Goal: Transaction & Acquisition: Purchase product/service

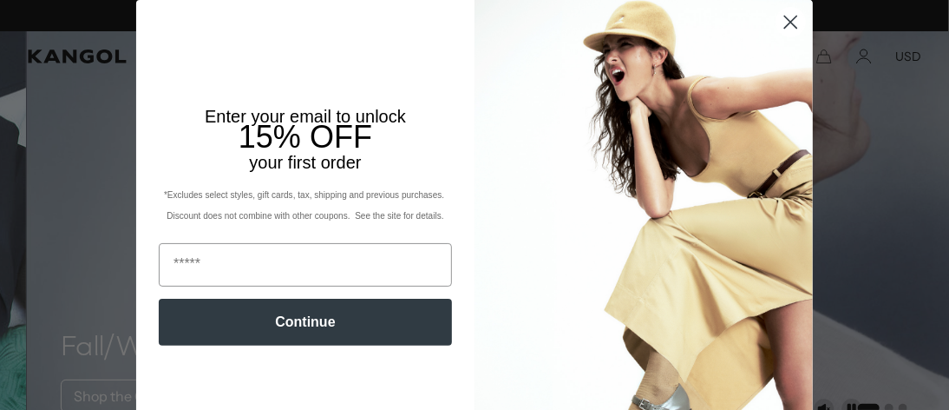
click at [782, 22] on circle "Close dialog" at bounding box center [791, 22] width 29 height 29
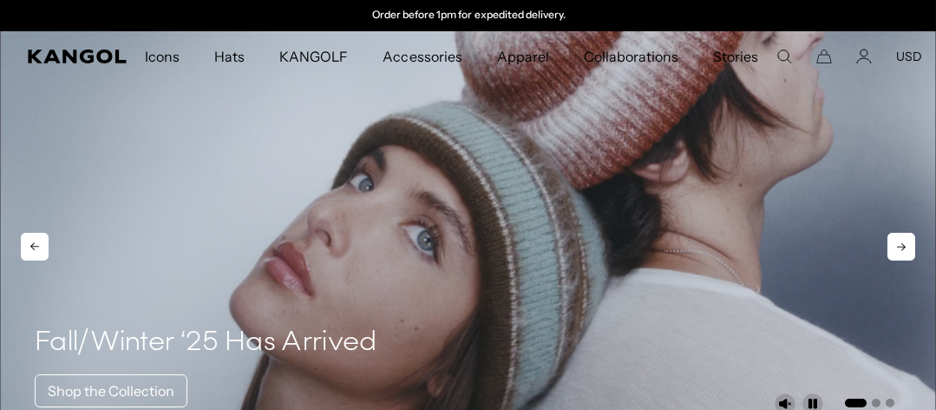
click at [174, 121] on video "1 of 3" at bounding box center [468, 233] width 936 height 404
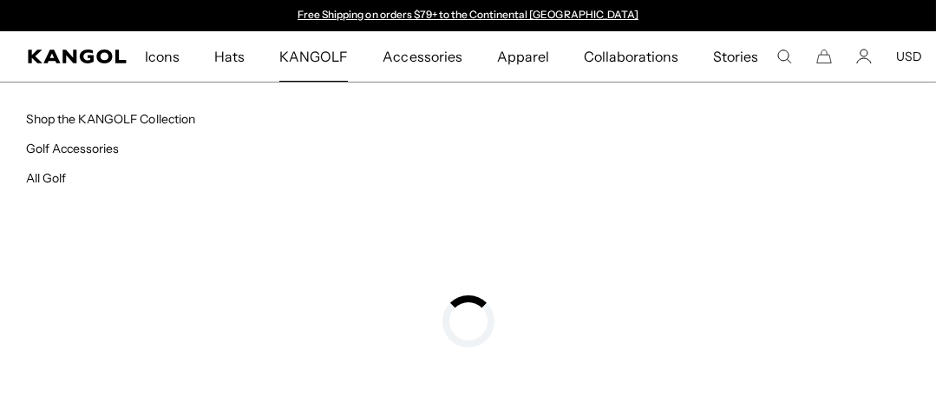
click at [311, 62] on span "KANGOLF" at bounding box center [313, 56] width 69 height 50
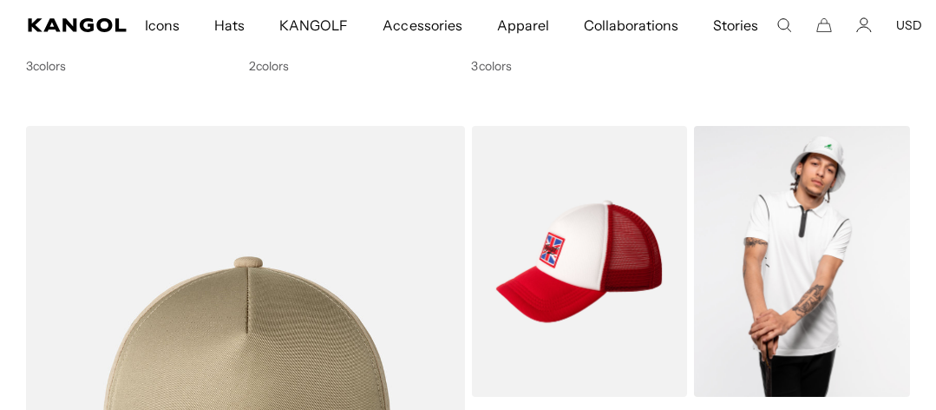
scroll to position [1649, 0]
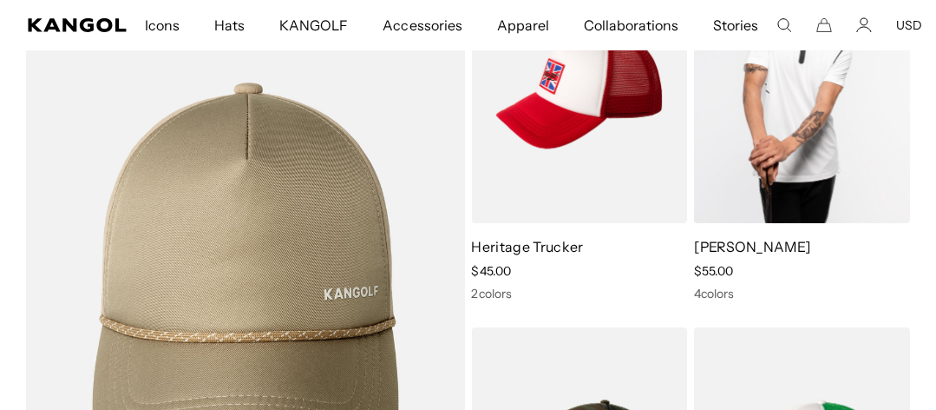
click at [768, 168] on img at bounding box center [802, 87] width 216 height 271
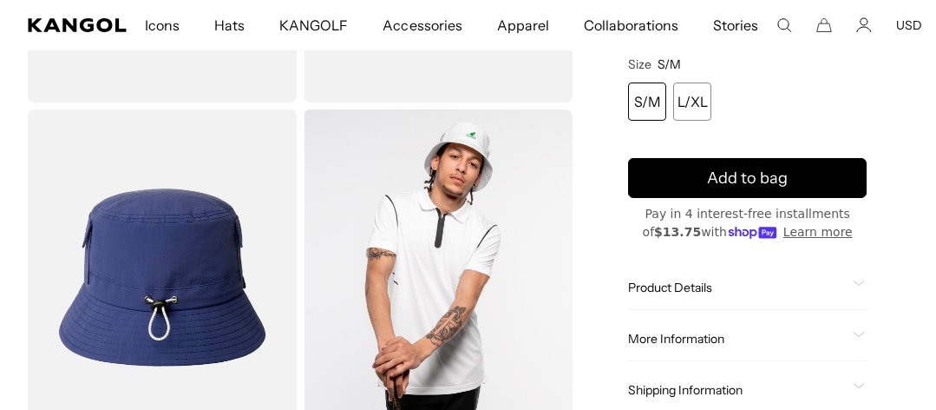
scroll to position [0, 357]
